Goal: Task Accomplishment & Management: Manage account settings

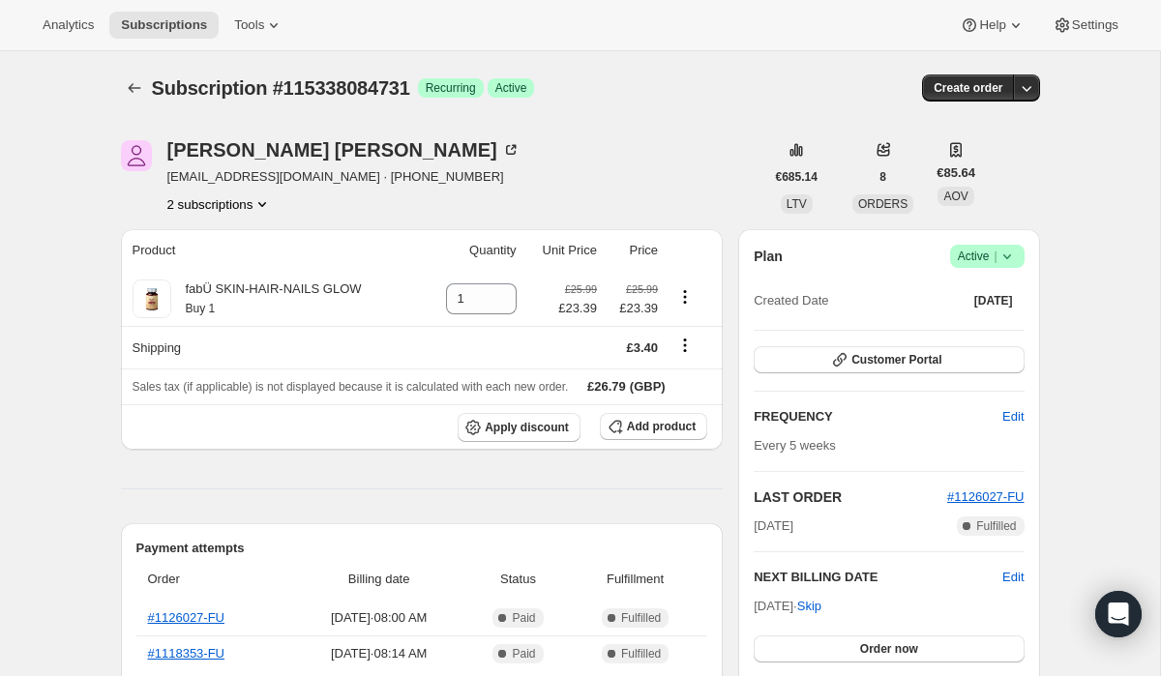
click at [1002, 256] on icon at bounding box center [1006, 256] width 19 height 19
click at [864, 358] on span "Customer Portal" at bounding box center [896, 359] width 90 height 15
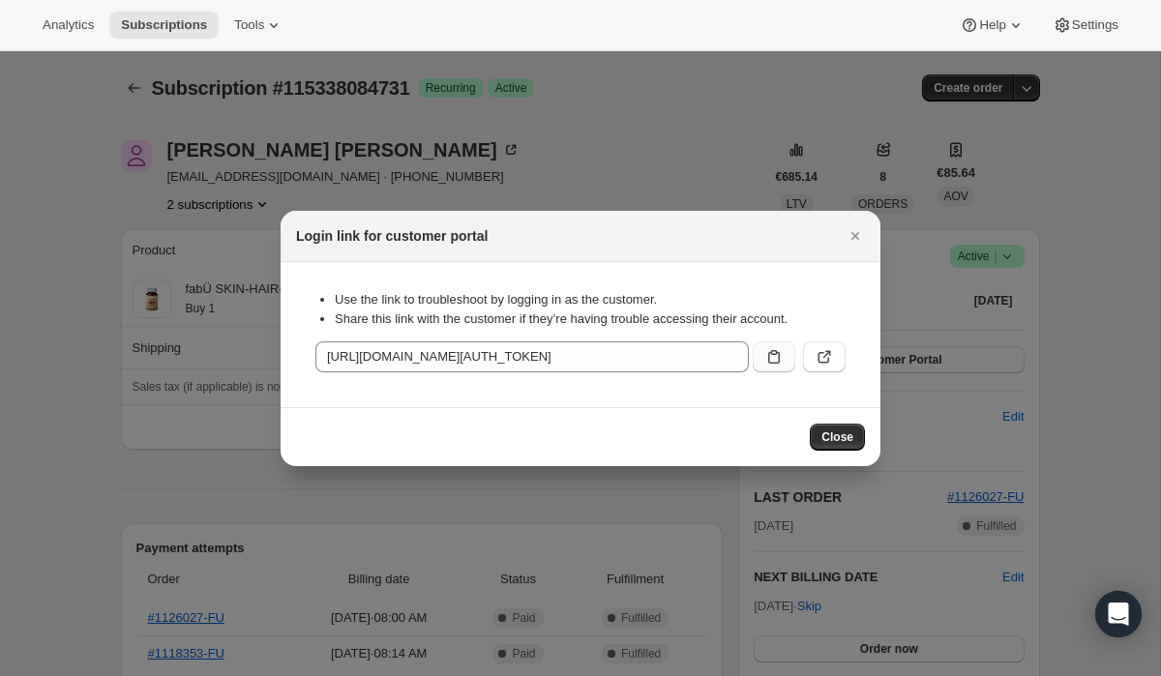
click at [764, 360] on icon ":rc0:" at bounding box center [773, 356] width 19 height 19
